Goal: Task Accomplishment & Management: Manage account settings

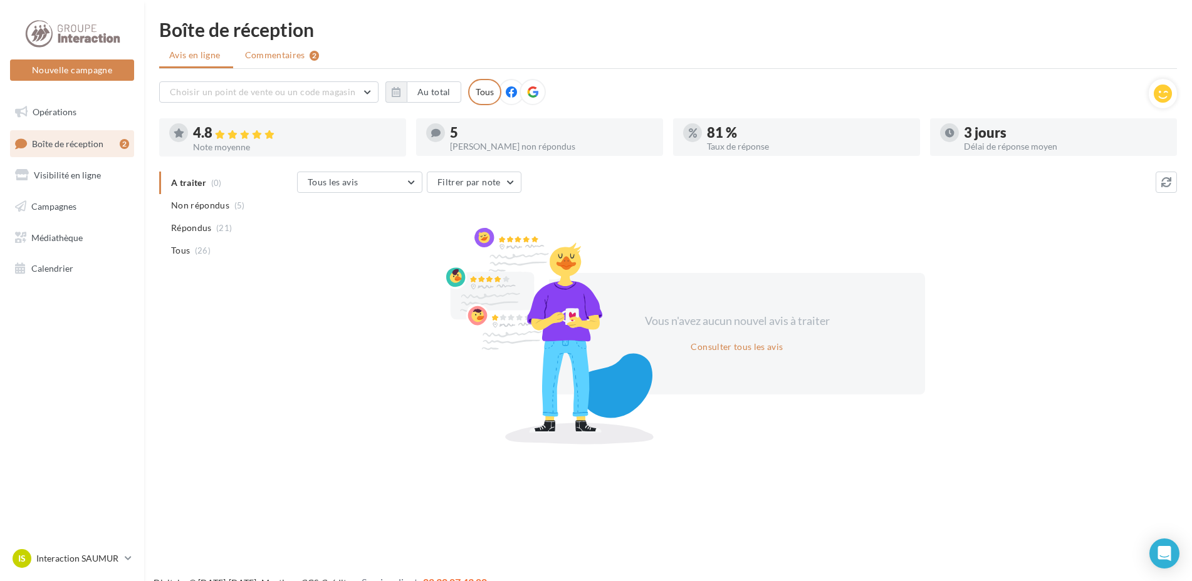
click at [235, 51] on li "Commentaires 2" at bounding box center [282, 55] width 95 height 23
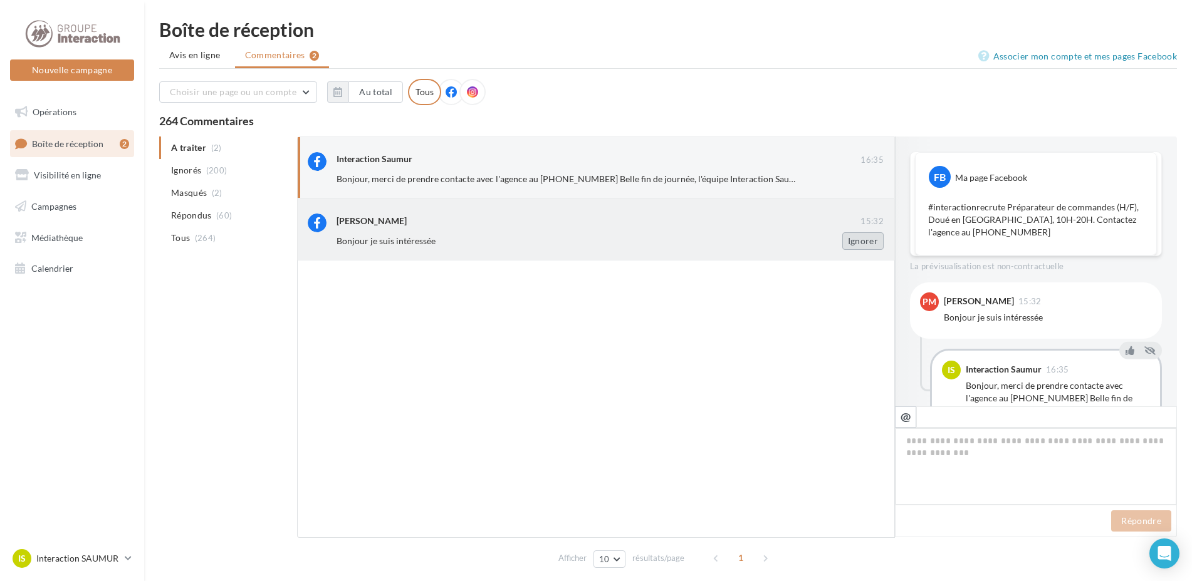
scroll to position [53, 0]
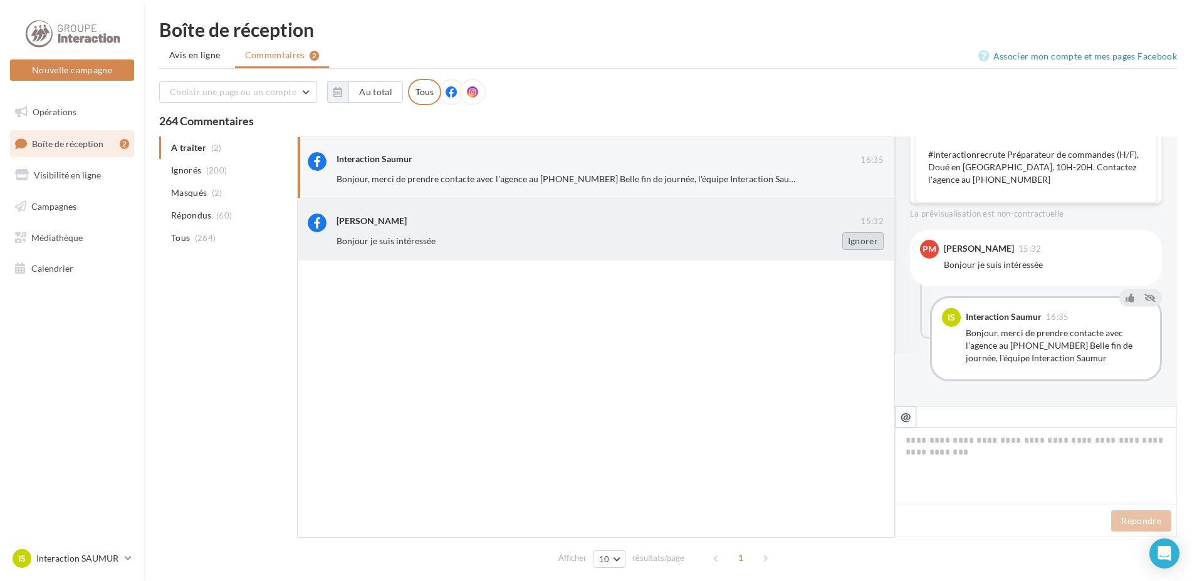
click at [861, 237] on button "Ignorer" at bounding box center [862, 241] width 41 height 18
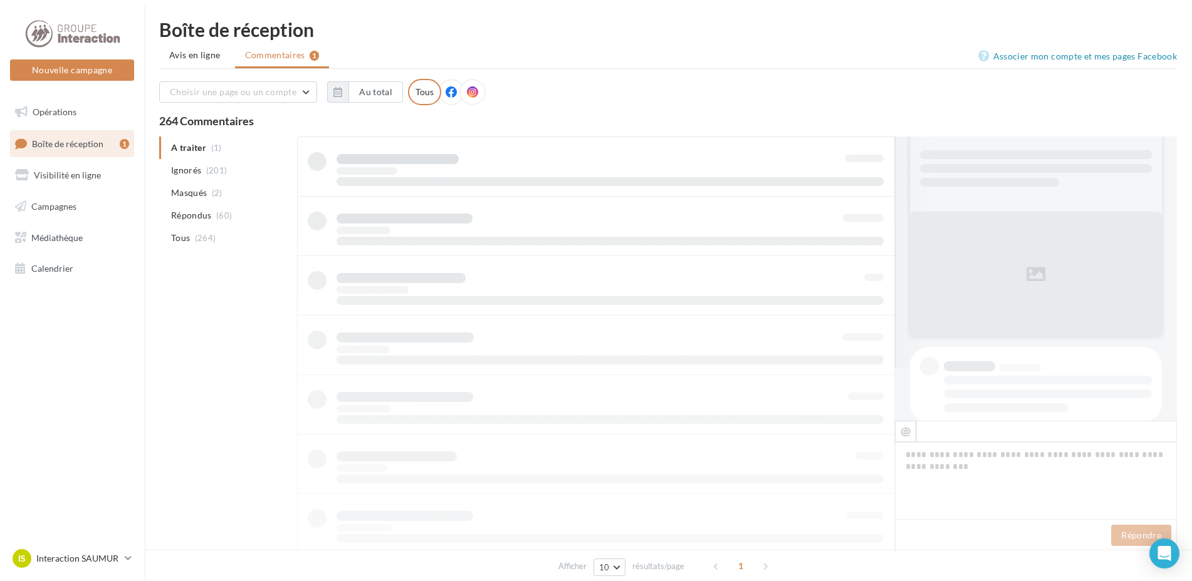
scroll to position [1, 0]
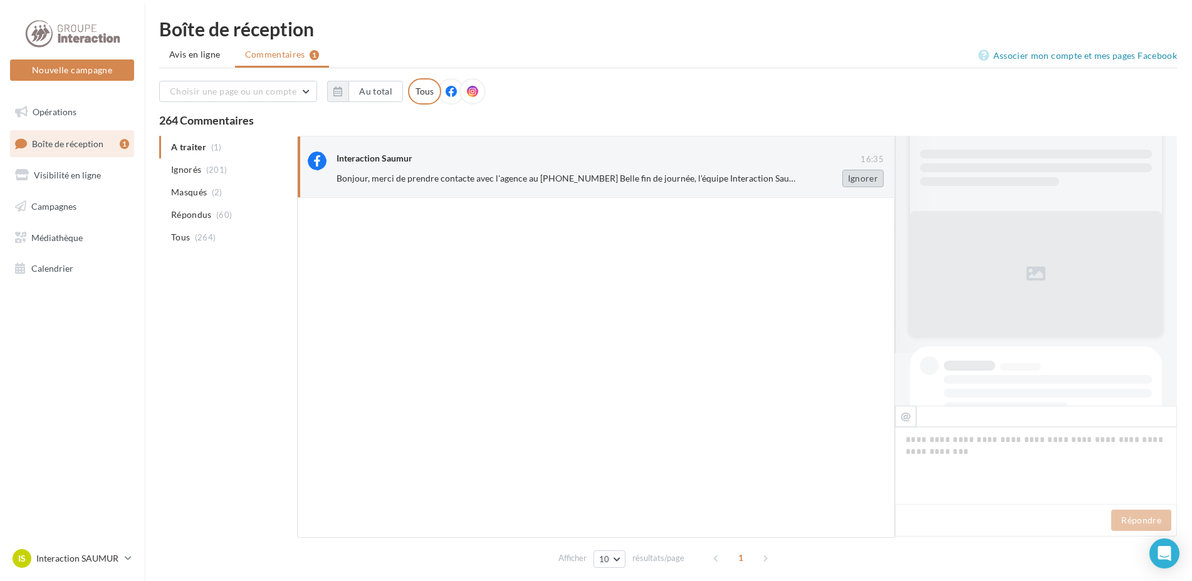
click at [852, 179] on button "Ignorer" at bounding box center [862, 179] width 41 height 18
